Goal: Check status: Check status

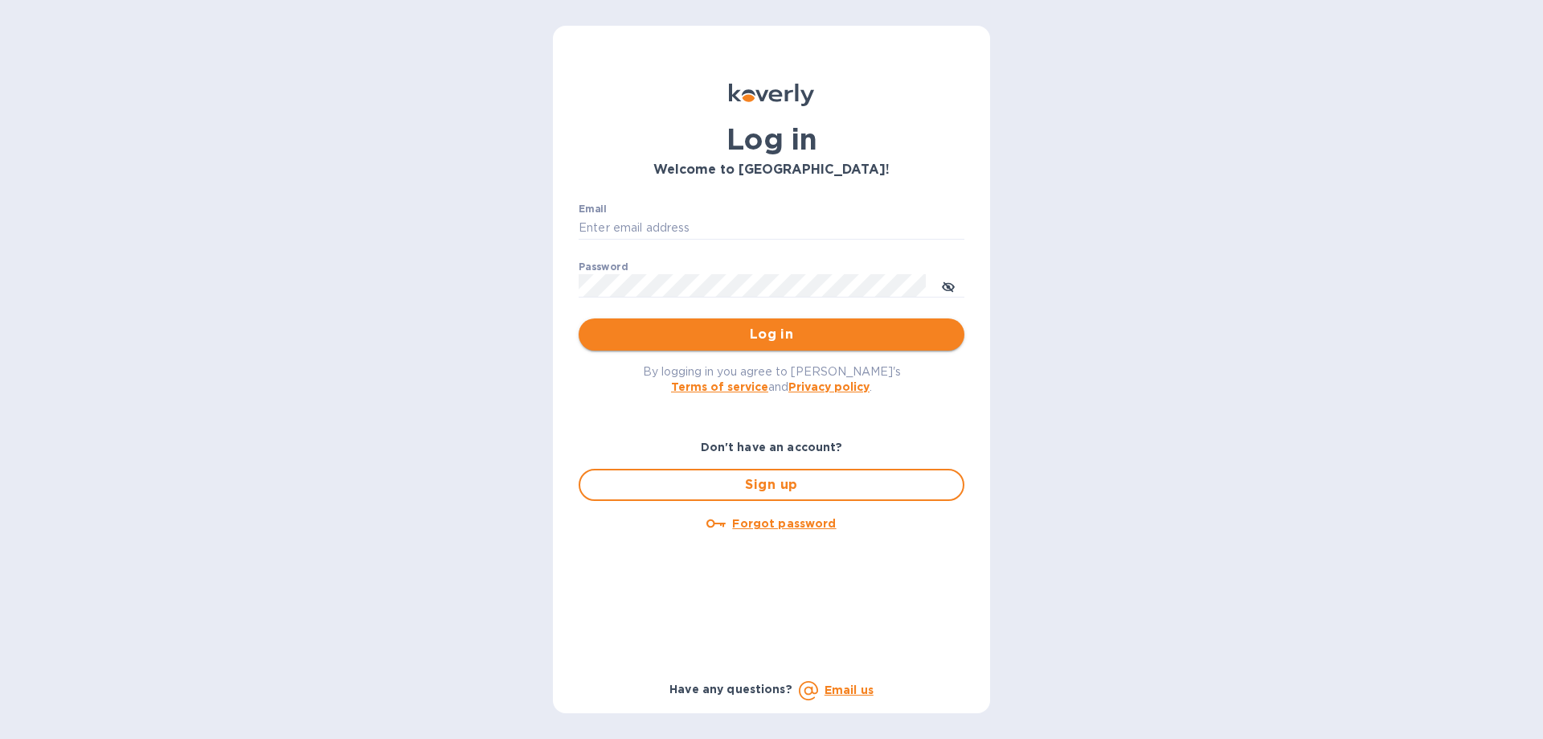
type input "[EMAIL_ADDRESS][DOMAIN_NAME]"
drag, startPoint x: 673, startPoint y: 330, endPoint x: 821, endPoint y: 345, distance: 149.5
click at [677, 330] on span "Log in" at bounding box center [772, 334] width 360 height 19
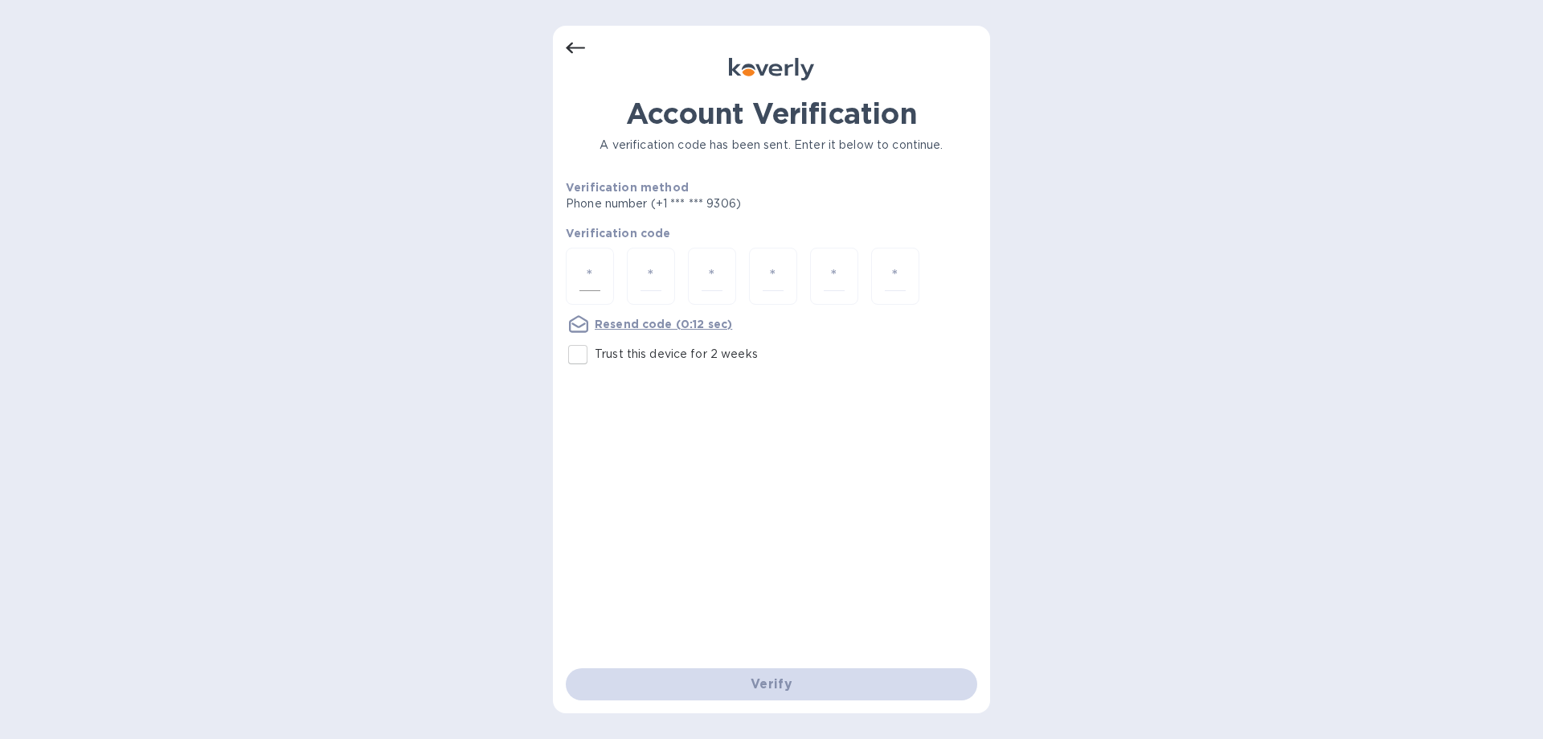
drag, startPoint x: 590, startPoint y: 273, endPoint x: 577, endPoint y: 249, distance: 27.3
click at [590, 273] on input "number" at bounding box center [589, 276] width 21 height 30
type input "6"
type input "8"
type input "4"
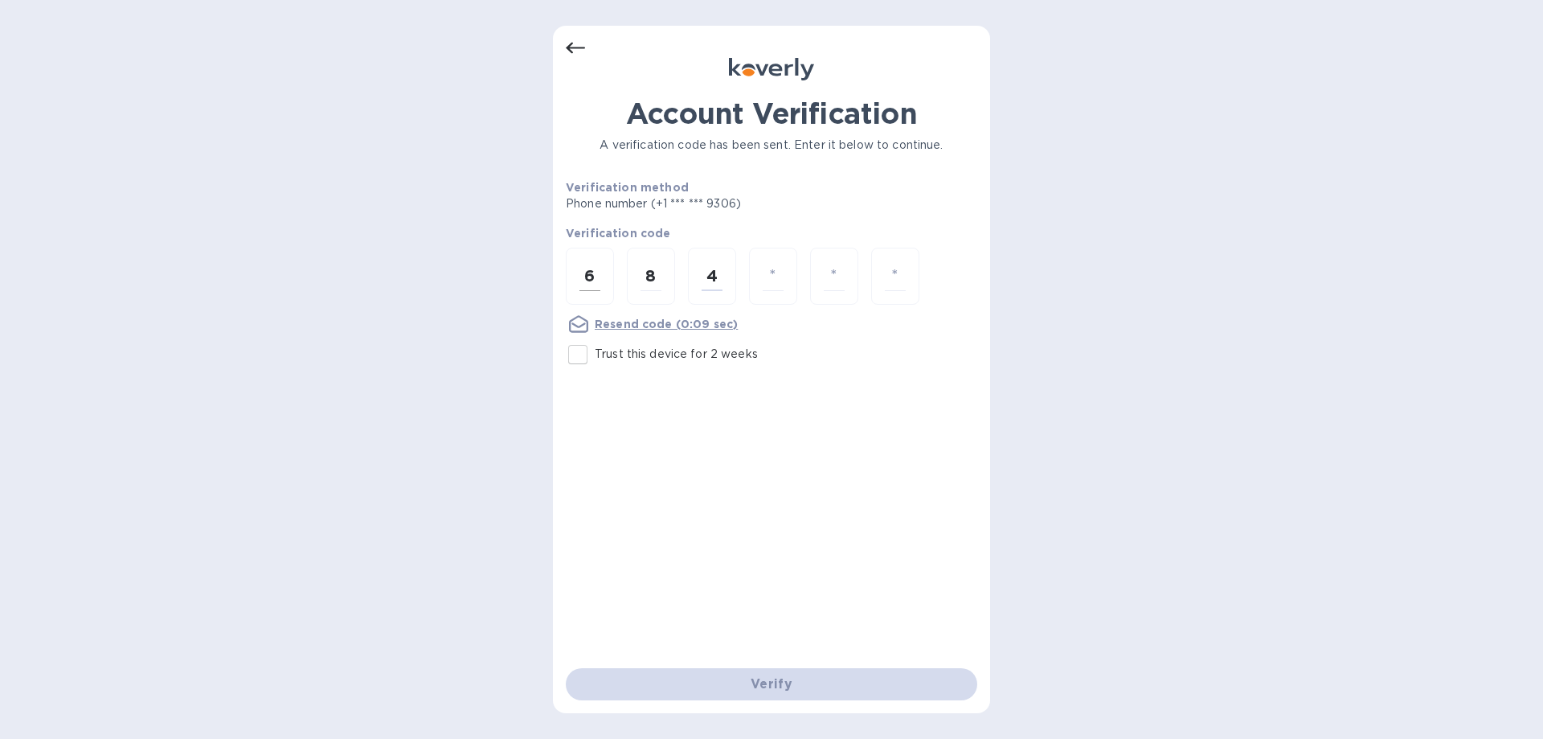
type input "2"
type input "4"
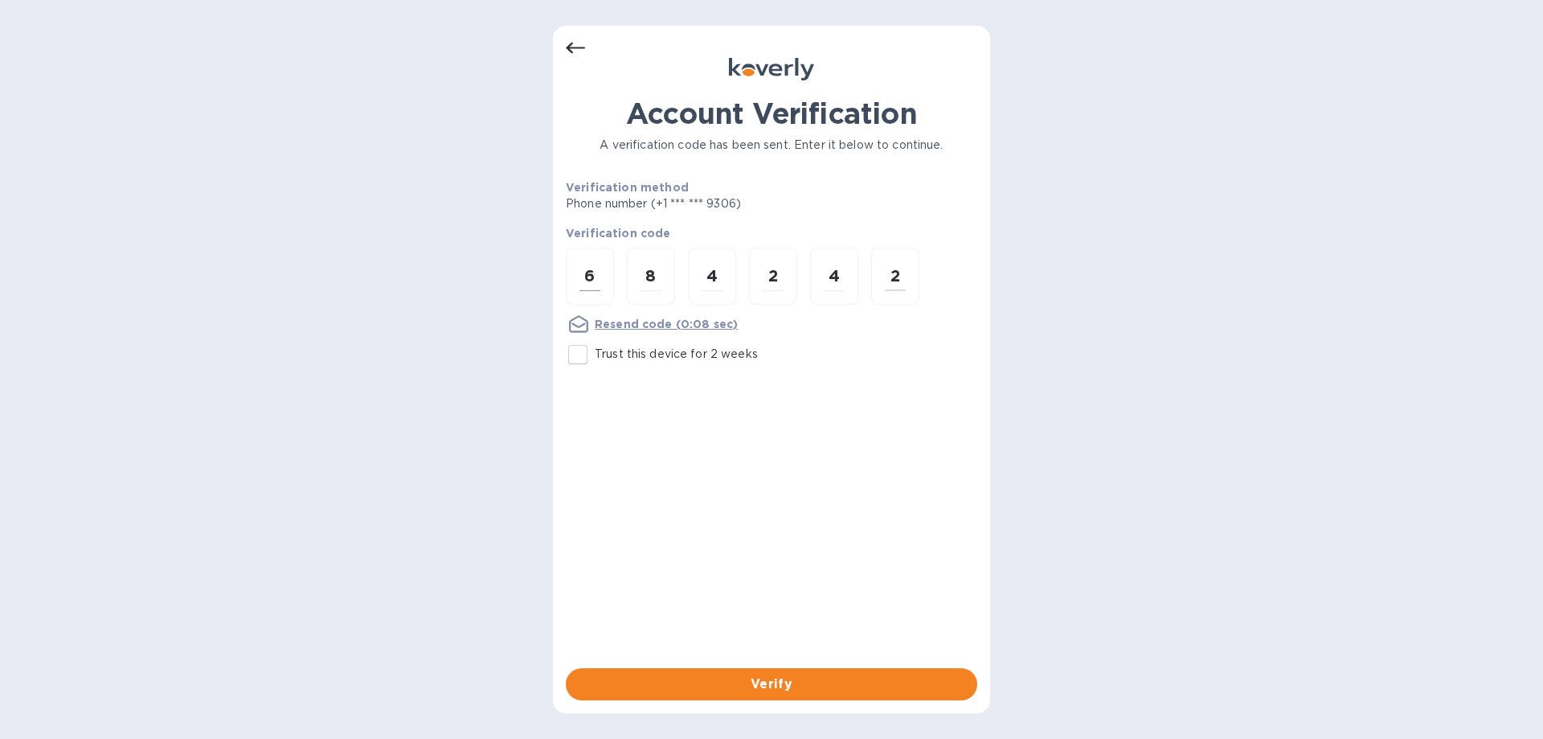
type input "2"
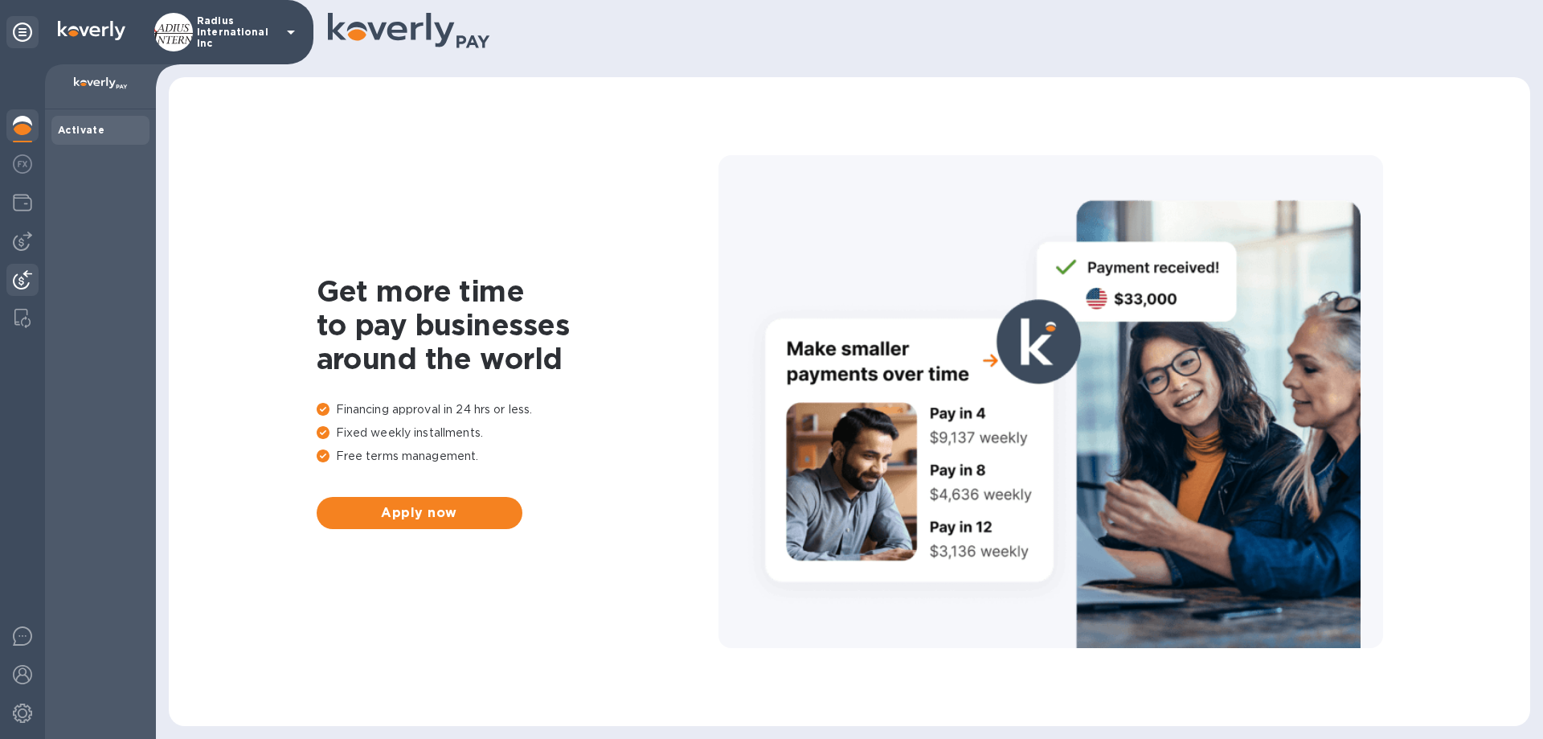
click at [18, 283] on img at bounding box center [22, 279] width 19 height 19
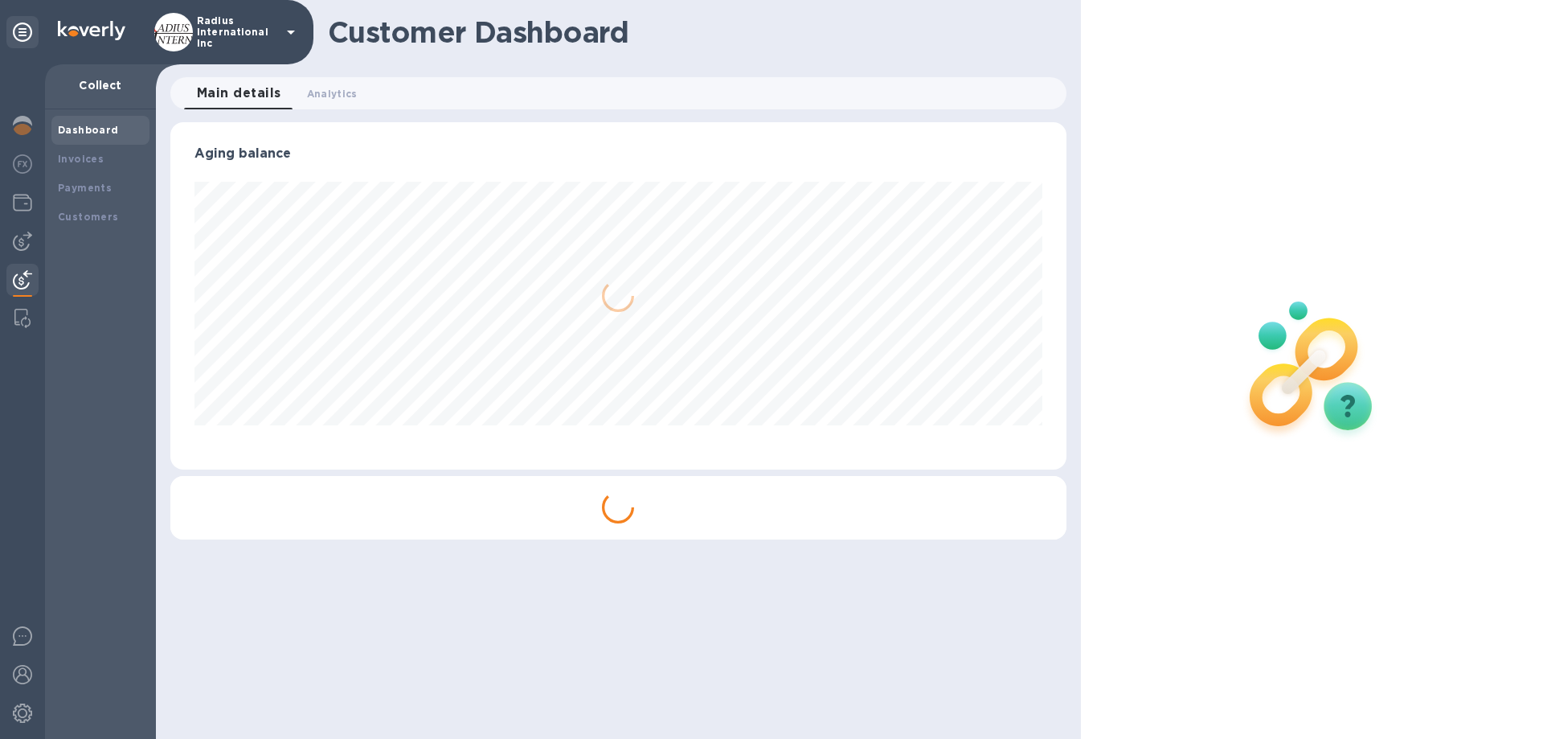
scroll to position [347, 895]
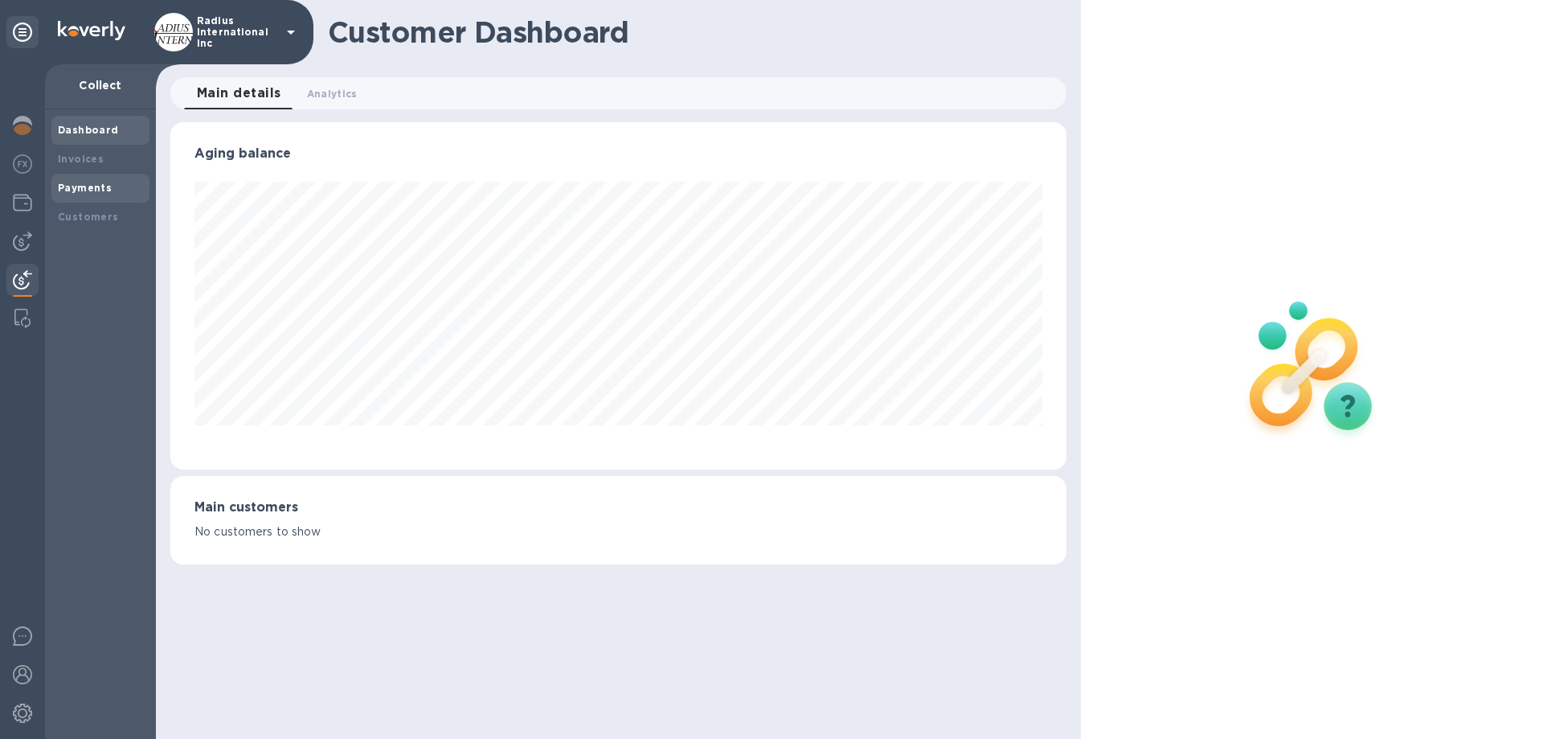
click at [96, 180] on div "Payments" at bounding box center [100, 188] width 85 height 16
